Goal: Transaction & Acquisition: Purchase product/service

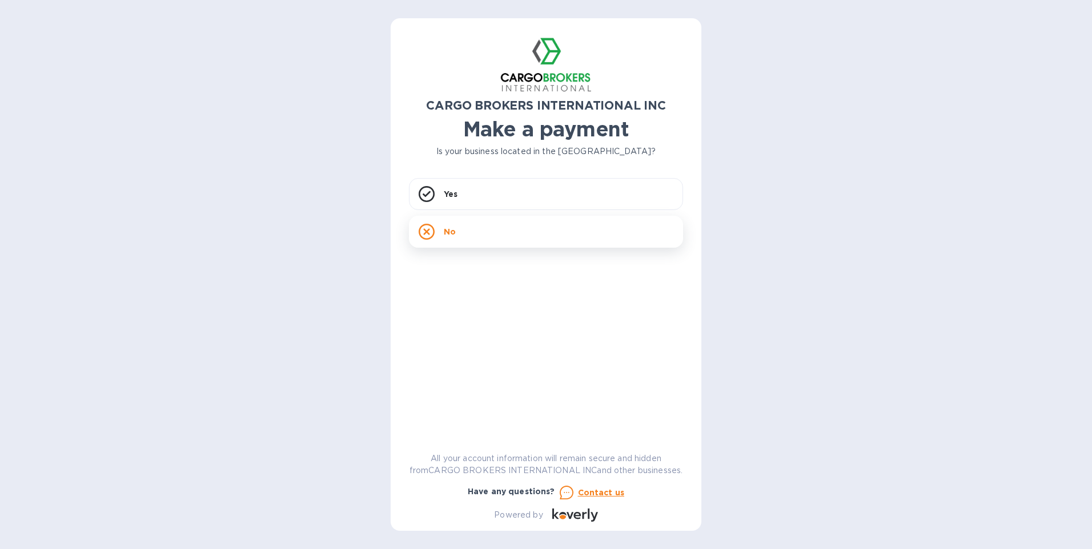
click at [523, 234] on div "No" at bounding box center [546, 232] width 274 height 32
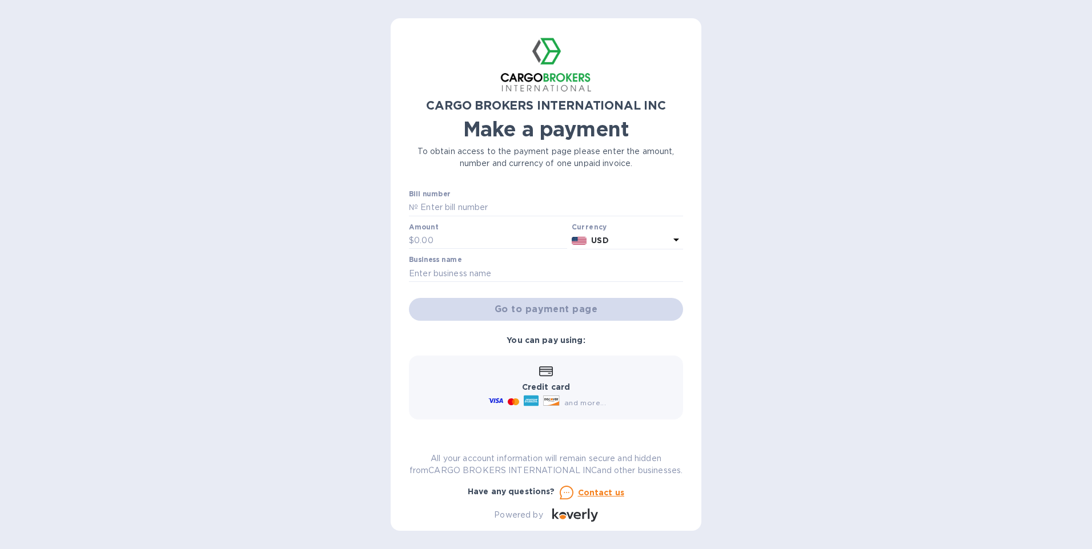
click at [673, 239] on icon at bounding box center [676, 240] width 6 height 3
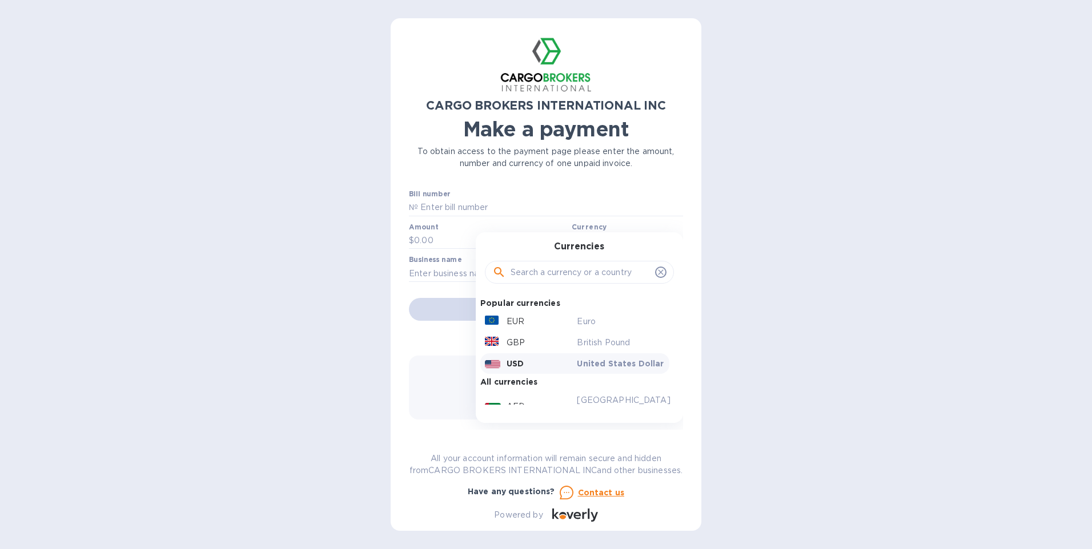
click at [507, 365] on p "USD" at bounding box center [515, 363] width 17 height 11
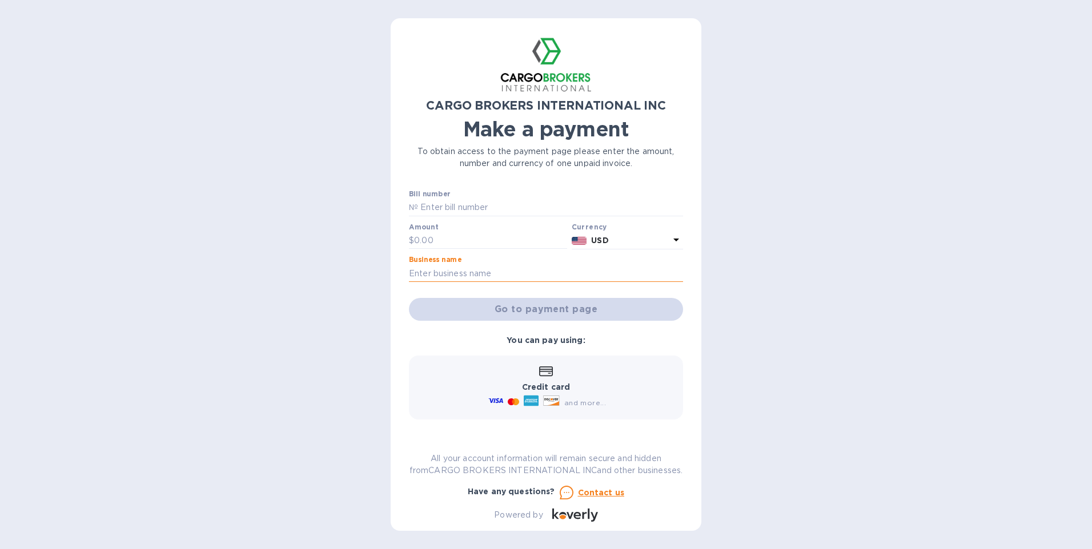
click at [480, 274] on input "text" at bounding box center [546, 273] width 274 height 17
click at [508, 206] on input "text" at bounding box center [550, 207] width 265 height 17
click at [584, 405] on span "and more..." at bounding box center [585, 403] width 42 height 9
click at [463, 211] on input "text" at bounding box center [550, 207] width 265 height 17
click at [560, 310] on div "Go to payment page" at bounding box center [546, 309] width 279 height 27
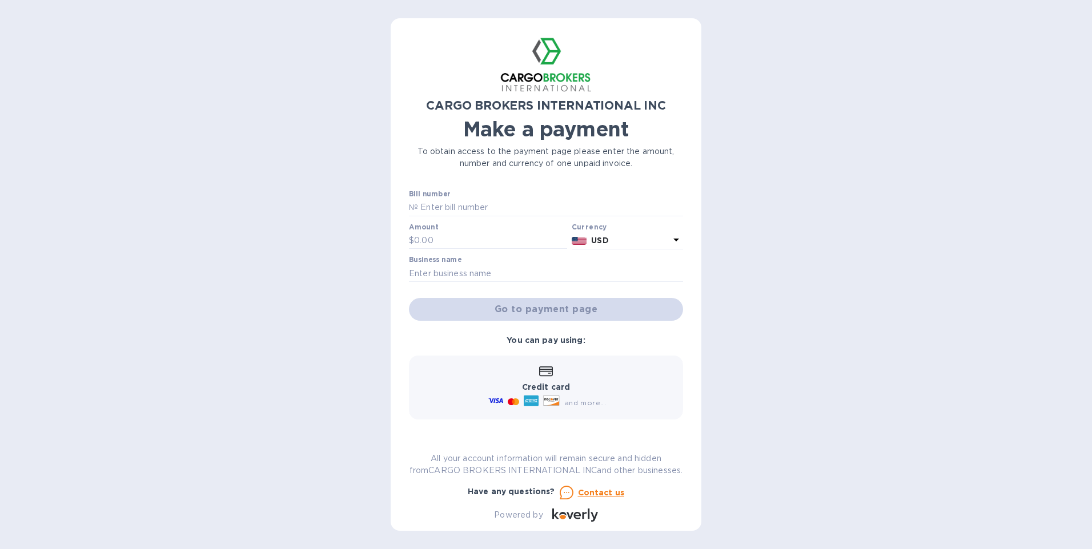
click at [560, 310] on div "Go to payment page" at bounding box center [546, 309] width 279 height 27
click at [485, 207] on input "text" at bounding box center [550, 207] width 265 height 17
type input "S00016626"
click at [437, 240] on input "text" at bounding box center [490, 240] width 153 height 17
type input "7,330"
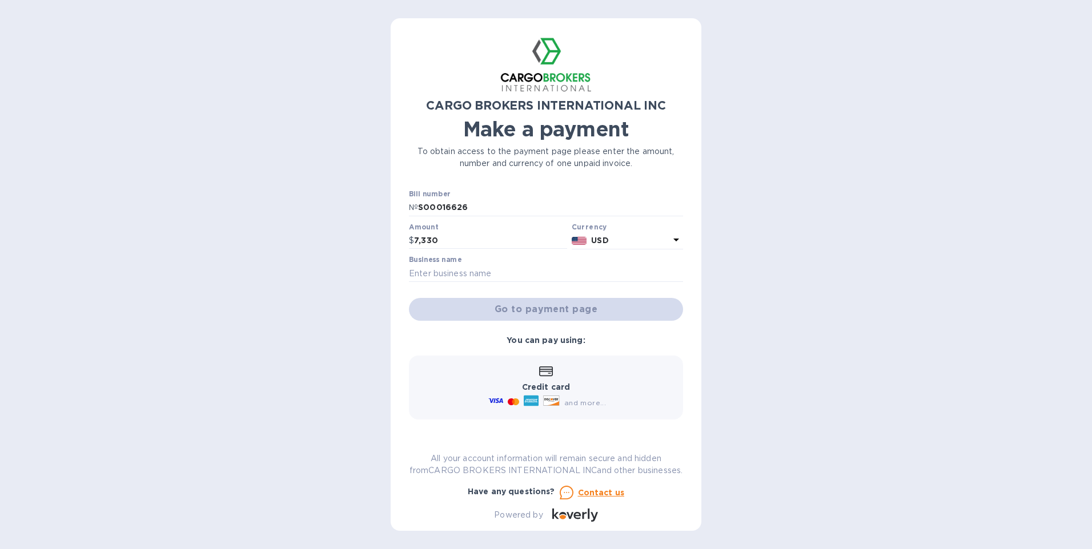
click at [591, 310] on div "Go to payment page" at bounding box center [546, 309] width 279 height 27
click at [585, 401] on span "and more..." at bounding box center [585, 403] width 42 height 9
click at [413, 274] on input "text" at bounding box center [546, 273] width 274 height 17
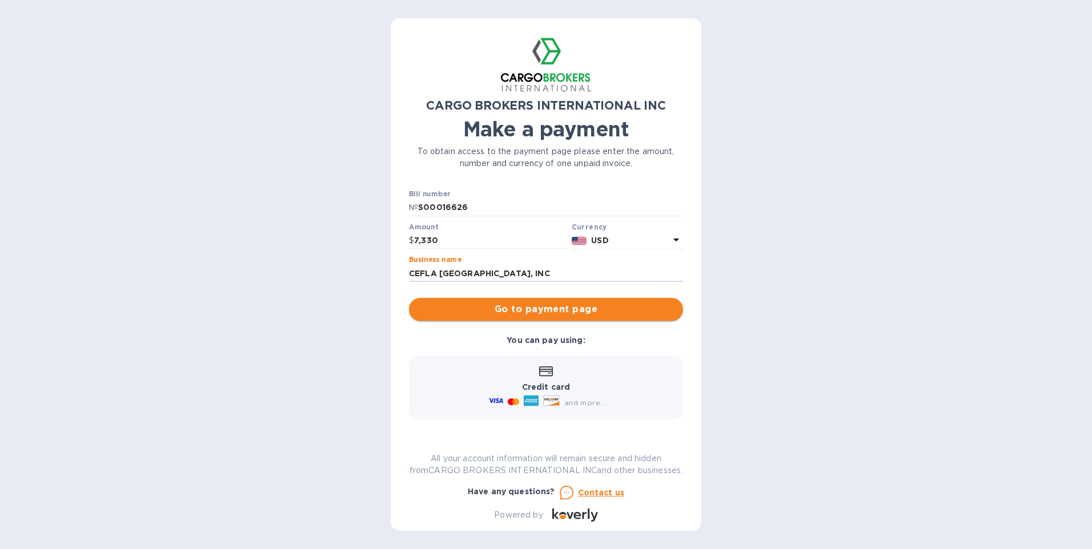
type input "CEFLA [GEOGRAPHIC_DATA], INC"
click at [535, 308] on span "Go to payment page" at bounding box center [546, 310] width 256 height 14
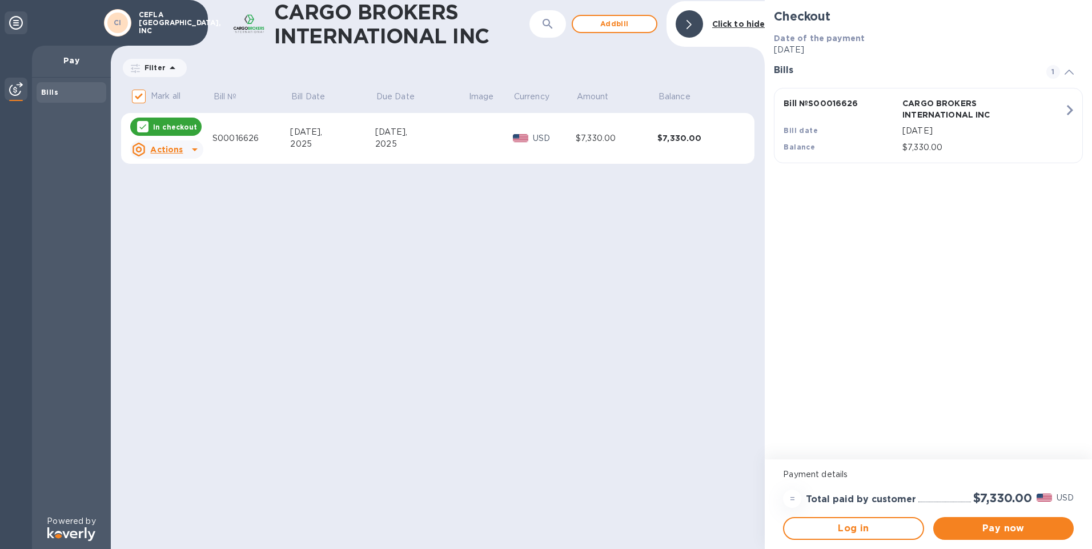
click at [71, 93] on div "Bills" at bounding box center [71, 92] width 61 height 11
click at [18, 87] on img at bounding box center [16, 89] width 14 height 14
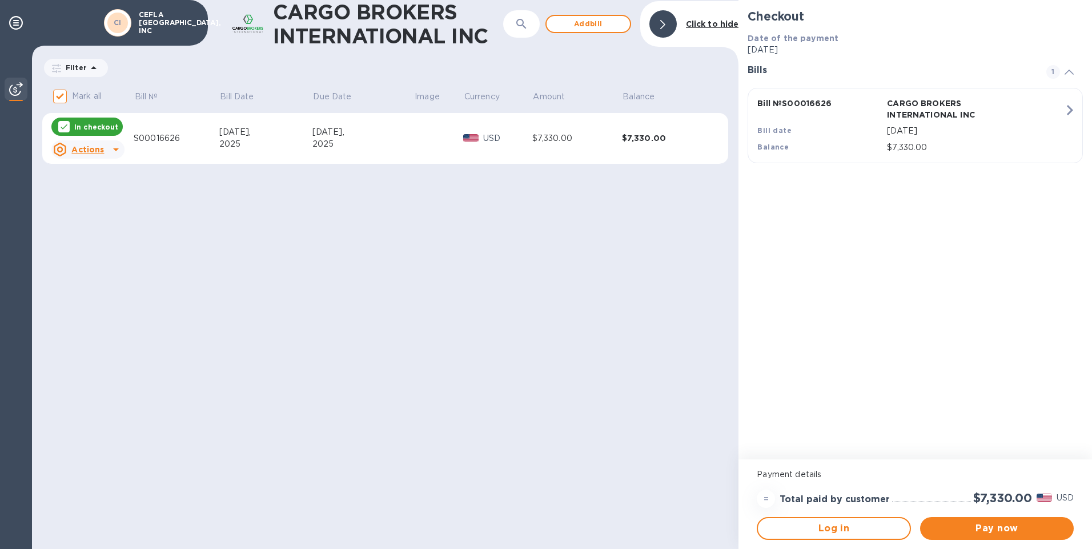
click at [18, 88] on img at bounding box center [16, 89] width 14 height 14
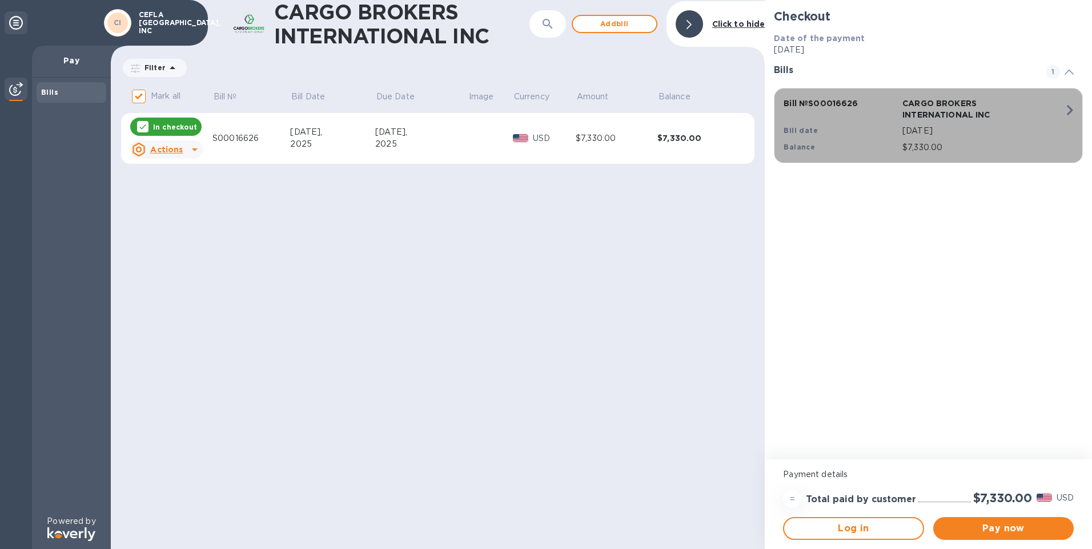
click at [1075, 107] on icon "button" at bounding box center [1069, 110] width 21 height 21
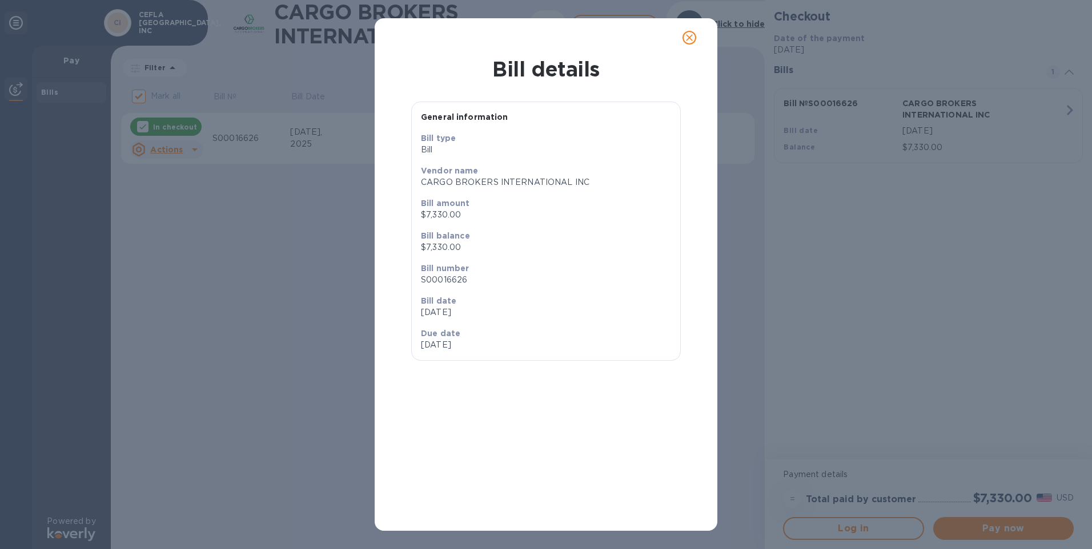
click at [690, 38] on icon "close" at bounding box center [689, 37] width 11 height 11
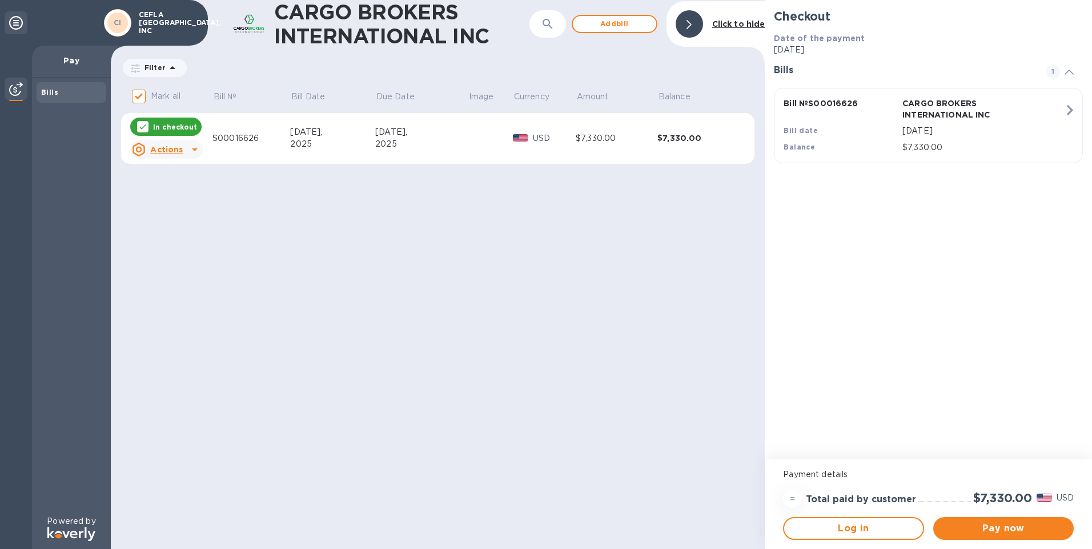
click at [188, 152] on icon at bounding box center [195, 150] width 14 height 14
click at [181, 194] on b "Open bill" at bounding box center [181, 195] width 38 height 9
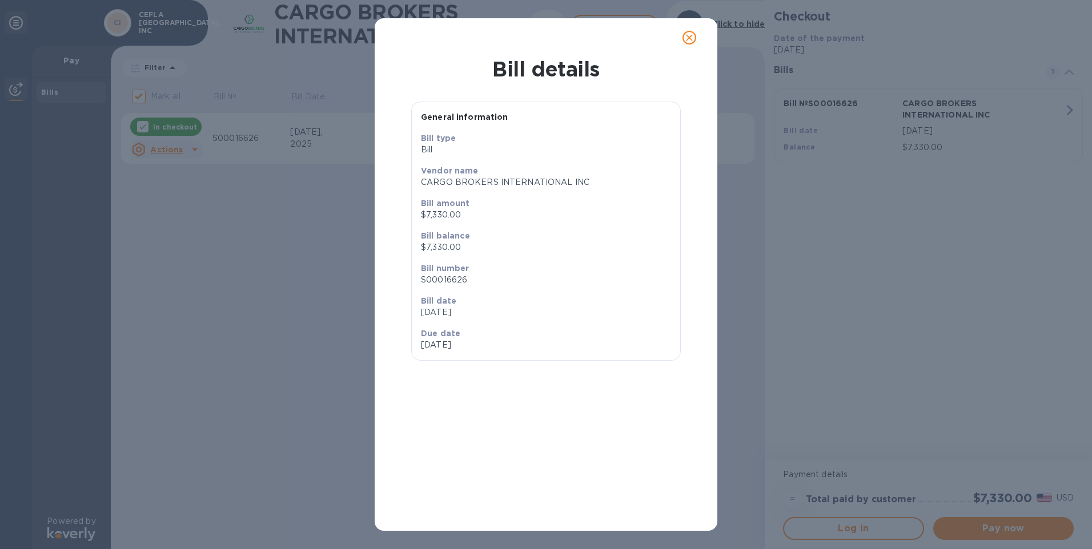
click at [686, 38] on icon "close" at bounding box center [689, 37] width 11 height 11
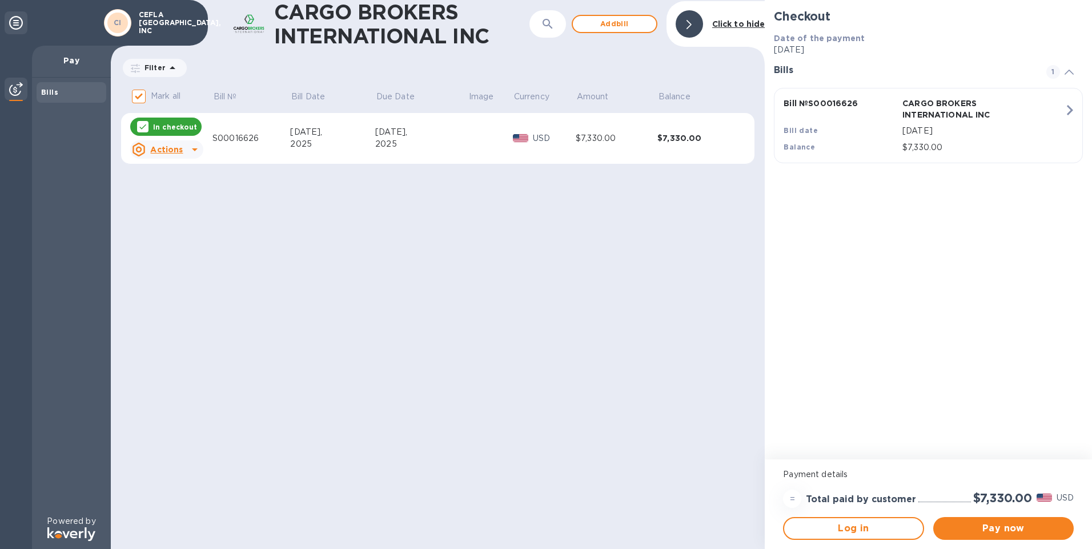
click at [1069, 71] on icon at bounding box center [1068, 72] width 9 height 5
click at [12, 26] on icon at bounding box center [16, 23] width 14 height 14
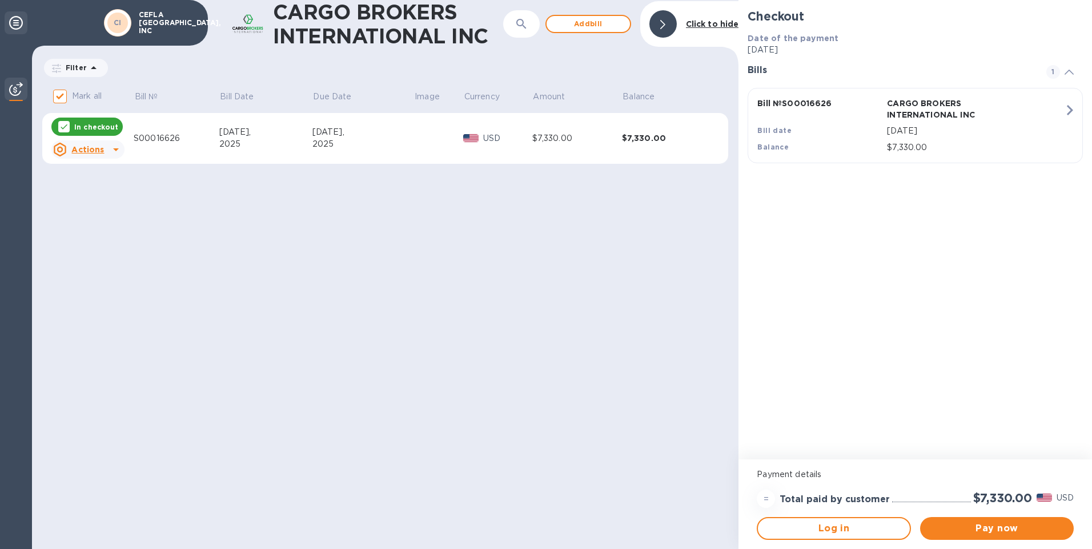
click at [13, 24] on icon at bounding box center [16, 23] width 14 height 14
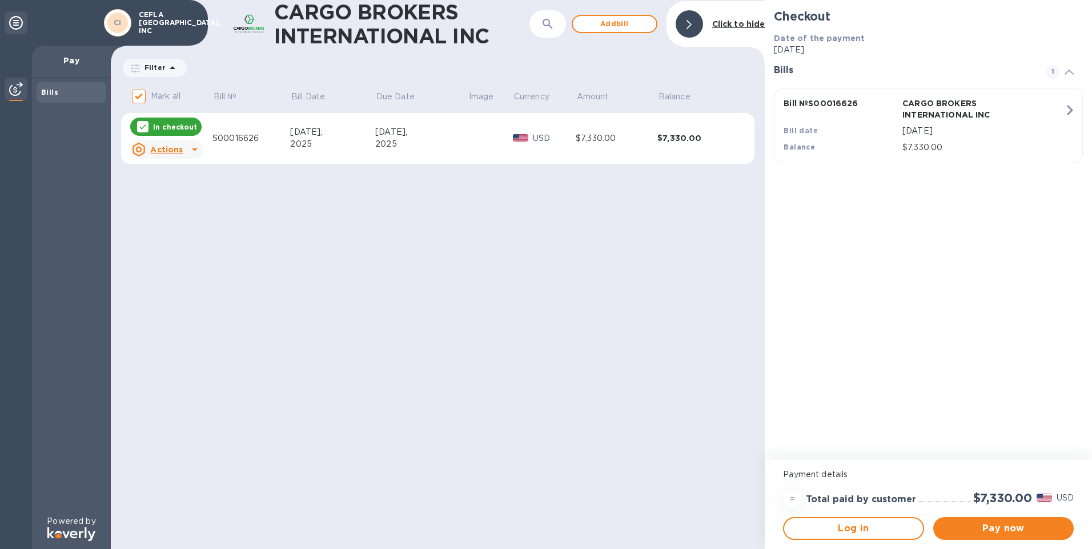
click at [121, 19] on b "CI" at bounding box center [118, 22] width 8 height 9
click at [1006, 532] on span "Pay now" at bounding box center [1003, 529] width 122 height 14
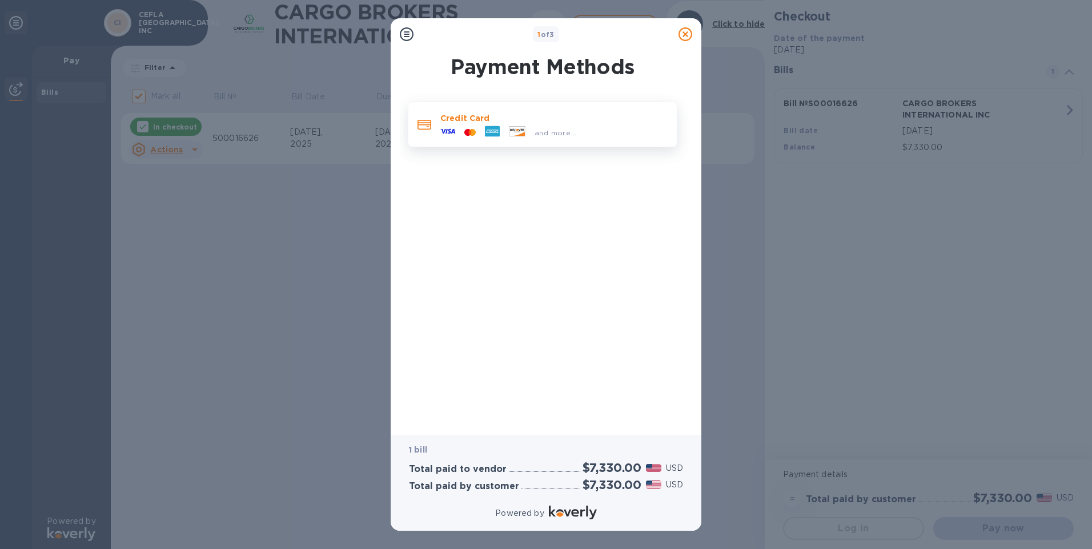
click at [560, 135] on span "and more..." at bounding box center [556, 132] width 42 height 9
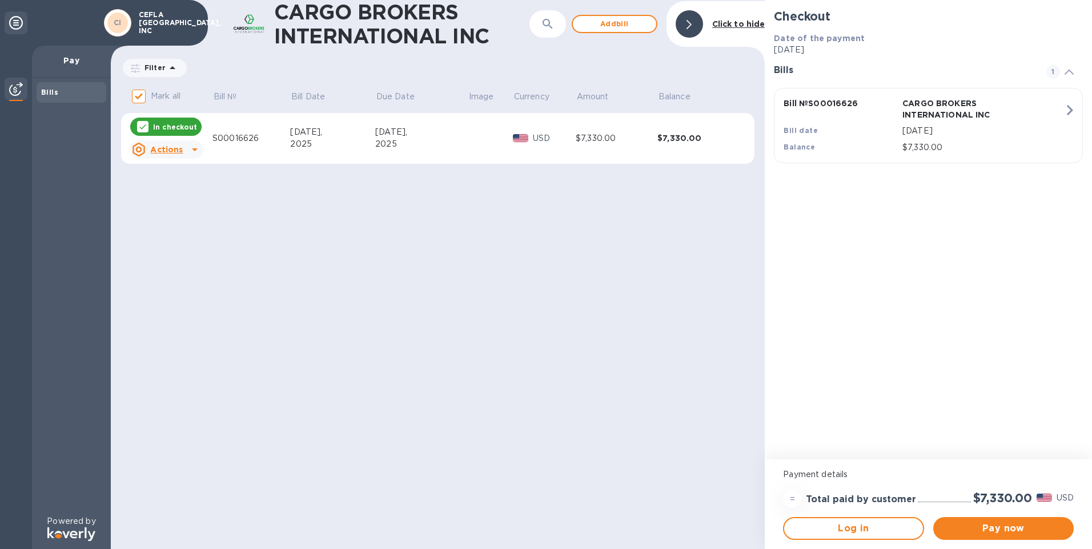
click at [46, 93] on b "Bills" at bounding box center [49, 92] width 17 height 9
click at [17, 87] on img at bounding box center [16, 89] width 14 height 14
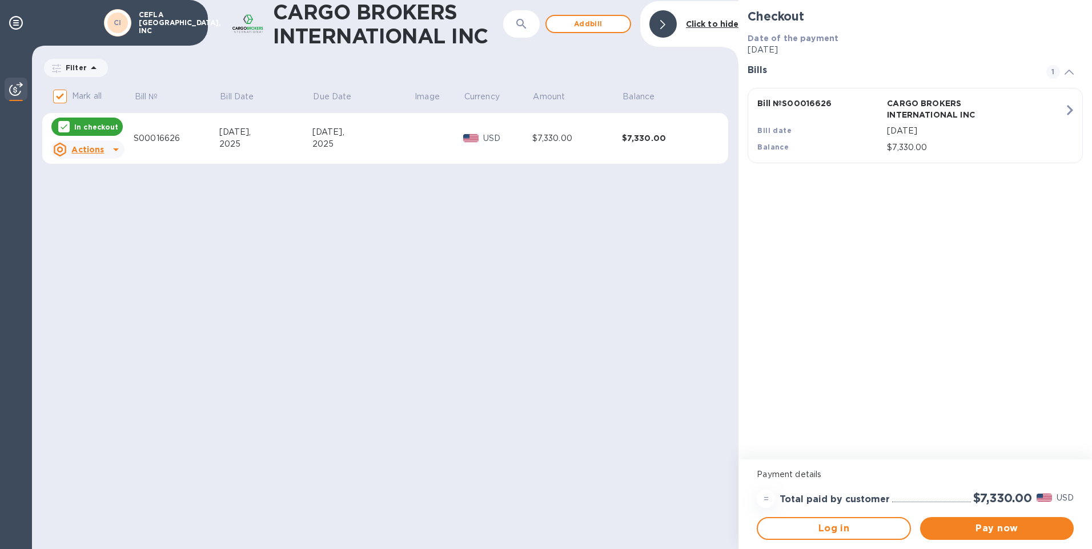
click at [17, 87] on img at bounding box center [16, 89] width 14 height 14
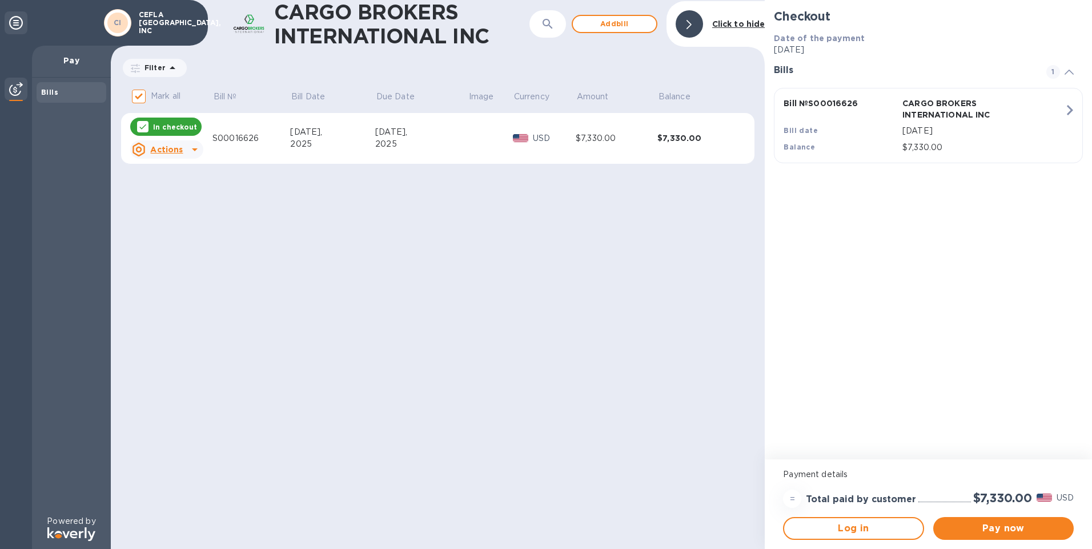
click at [693, 27] on div at bounding box center [689, 23] width 27 height 27
